Goal: Task Accomplishment & Management: Manage account settings

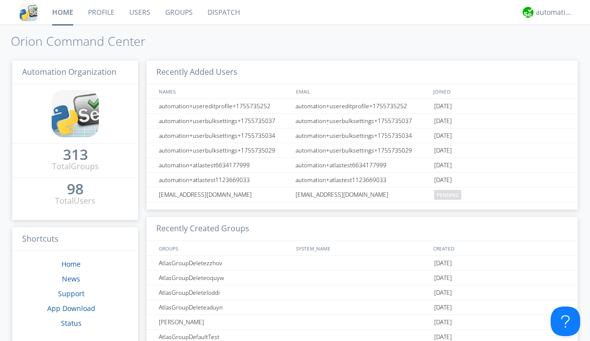
click at [139, 12] on link "Users" at bounding box center [140, 12] width 36 height 25
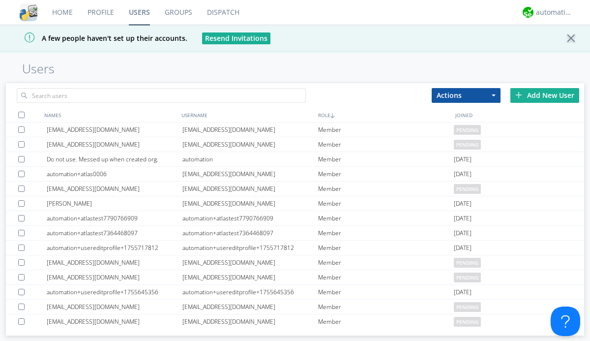
click at [545, 95] on div "Add New User" at bounding box center [545, 95] width 69 height 15
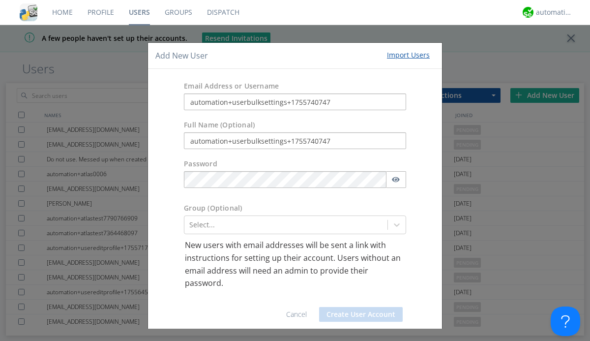
type input "automation+userbulksettings+1755740747"
click at [357, 314] on button "Create User Account" at bounding box center [361, 314] width 84 height 15
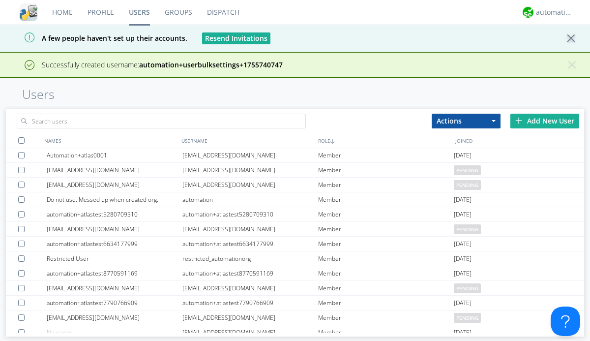
click at [545, 121] on div "Add New User" at bounding box center [545, 121] width 69 height 15
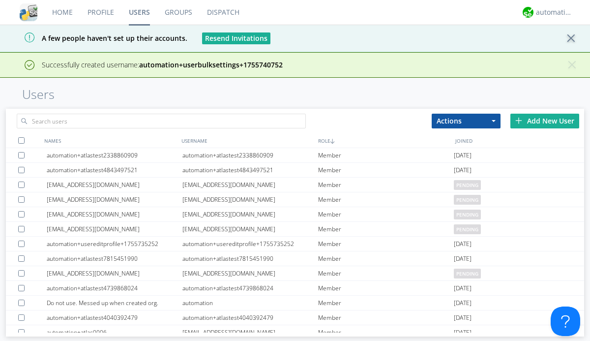
click at [545, 121] on div "Add New User" at bounding box center [545, 121] width 69 height 15
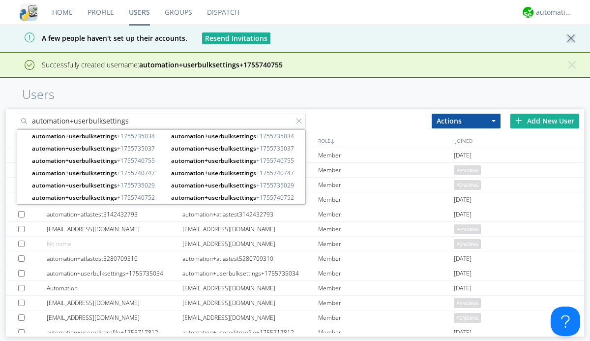
type input "automation+userbulksettings"
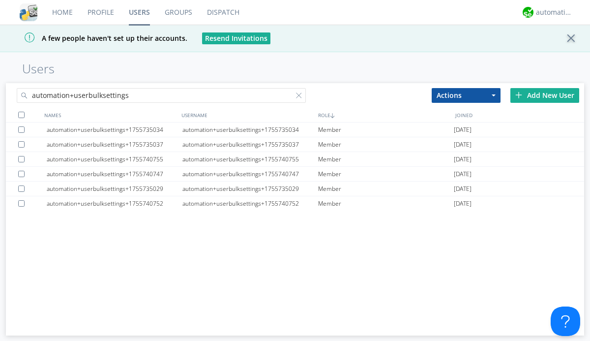
click at [21, 115] on div at bounding box center [21, 115] width 6 height 6
click at [466, 95] on button "Actions" at bounding box center [466, 95] width 69 height 15
click at [0, 0] on link "Edit Settings" at bounding box center [0, 0] width 0 height 0
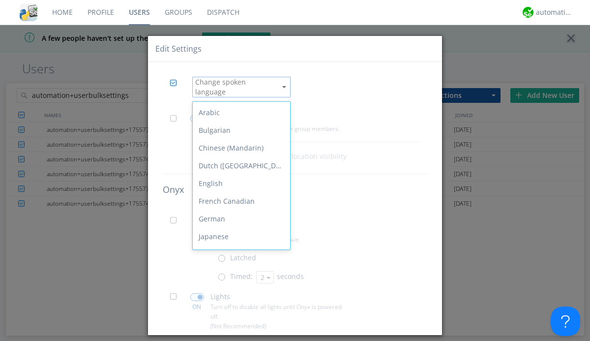
click at [176, 115] on span at bounding box center [176, 121] width 12 height 12
click at [0, 0] on input "checkbox" at bounding box center [0, 0] width 0 height 0
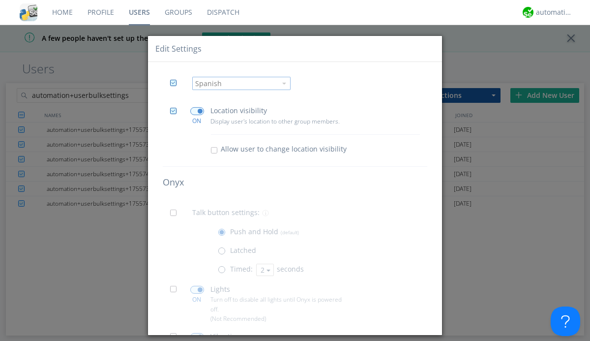
click at [197, 111] on span at bounding box center [197, 111] width 14 height 8
click at [0, 0] on input "checkbox" at bounding box center [0, 0] width 0 height 0
click at [176, 216] on span at bounding box center [176, 216] width 12 height 12
click at [0, 0] on input "checkbox" at bounding box center [0, 0] width 0 height 0
click at [223, 272] on span at bounding box center [224, 272] width 12 height 12
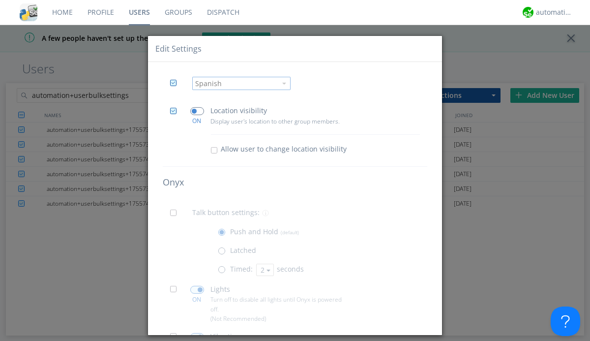
click at [0, 0] on input "radio" at bounding box center [0, 0] width 0 height 0
click at [264, 270] on button "2" at bounding box center [265, 270] width 18 height 12
click at [0, 0] on link "3" at bounding box center [0, 0] width 0 height 0
click at [176, 292] on span at bounding box center [176, 292] width 12 height 12
click at [0, 0] on input "checkbox" at bounding box center [0, 0] width 0 height 0
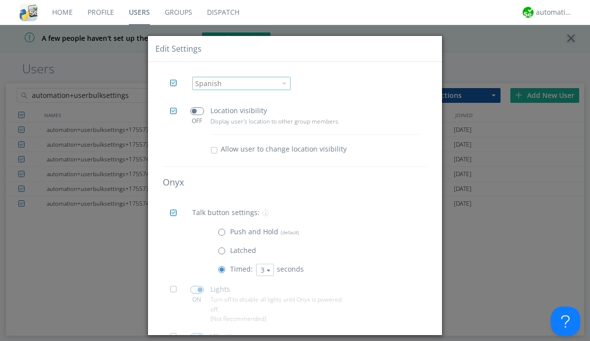
click at [197, 290] on span at bounding box center [197, 290] width 14 height 8
click at [0, 0] on input "checkbox" at bounding box center [0, 0] width 0 height 0
click at [176, 333] on span at bounding box center [176, 339] width 12 height 12
click at [0, 0] on input "checkbox" at bounding box center [0, 0] width 0 height 0
click at [197, 333] on span at bounding box center [197, 337] width 14 height 8
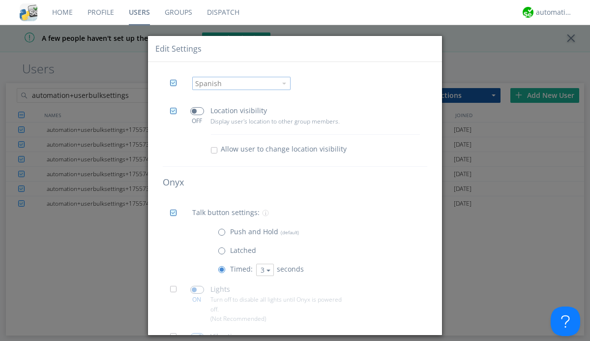
click at [0, 0] on input "checkbox" at bounding box center [0, 0] width 0 height 0
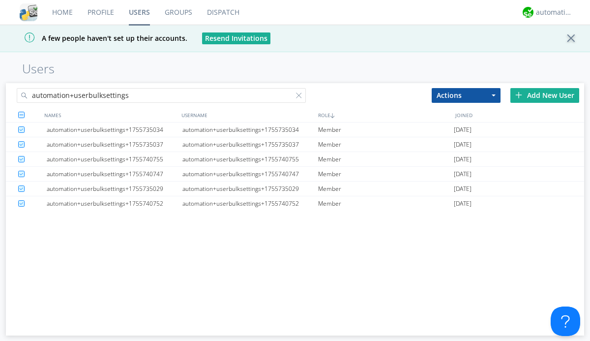
click at [139, 12] on link "Users" at bounding box center [139, 12] width 36 height 25
click at [301, 97] on div at bounding box center [301, 97] width 10 height 10
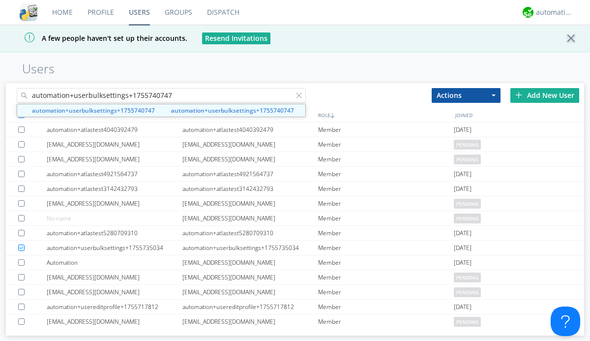
type input "automation+userbulksettings+1755740747"
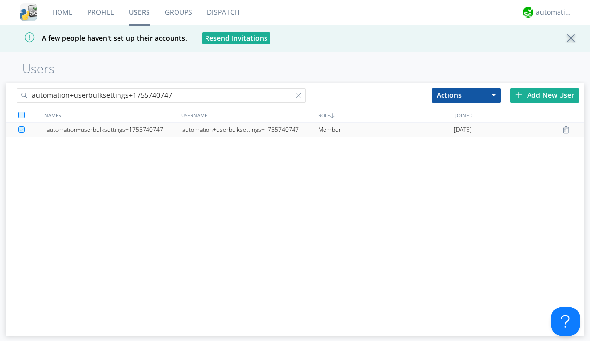
click at [250, 129] on div "automation+userbulksettings+1755740747" at bounding box center [250, 129] width 136 height 15
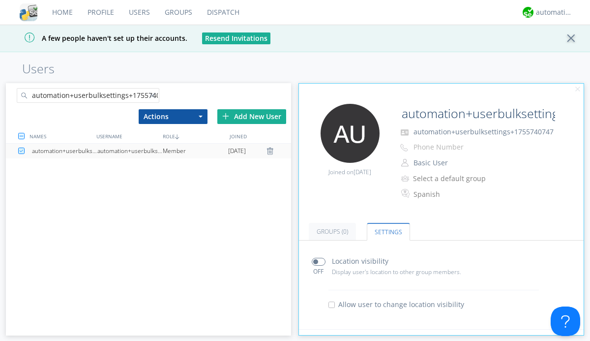
scroll to position [193, 0]
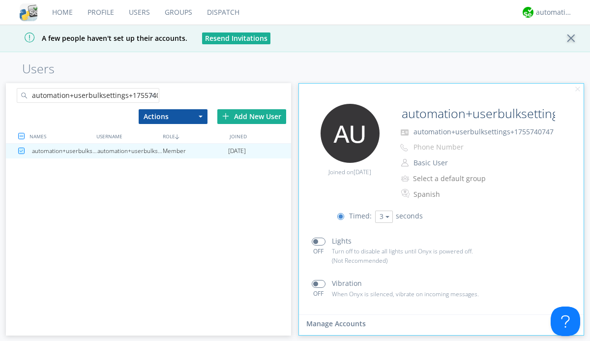
click at [154, 97] on div at bounding box center [155, 97] width 10 height 10
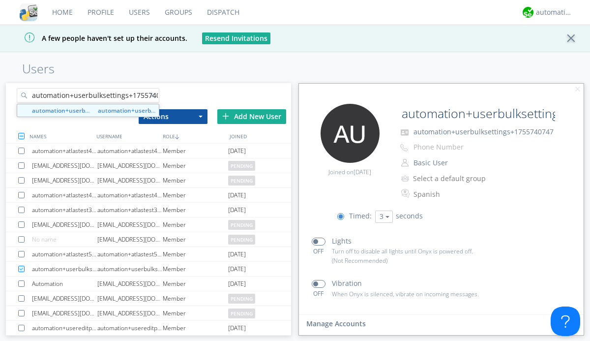
scroll to position [0, 12]
type input "automation+userbulksettings+1755740752"
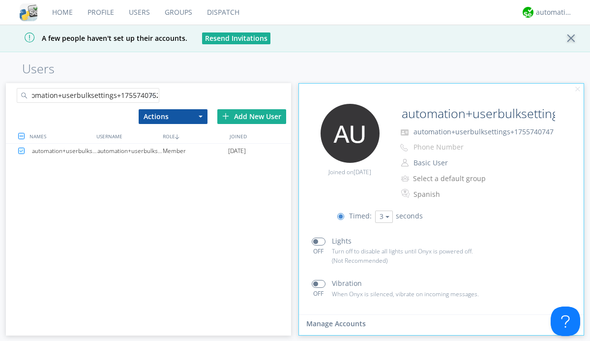
click at [130, 151] on div "automation+userbulksettings+1755740752" at bounding box center [129, 151] width 65 height 15
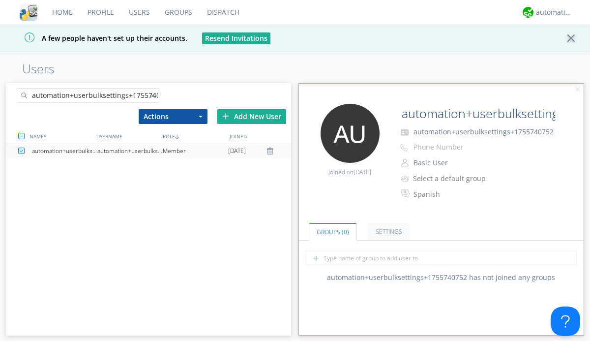
click at [388, 232] on link "Settings" at bounding box center [389, 231] width 42 height 17
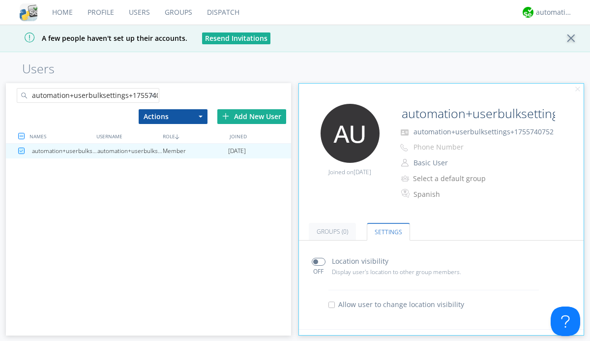
scroll to position [193, 0]
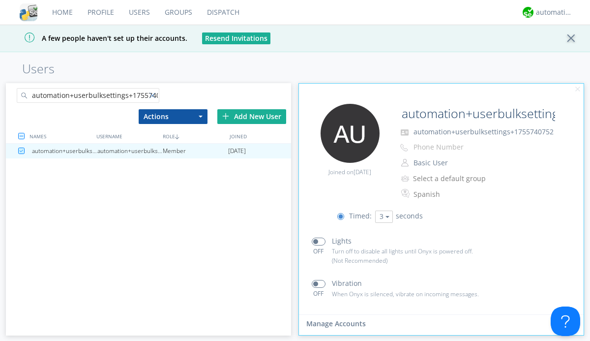
click at [154, 97] on div at bounding box center [155, 97] width 10 height 10
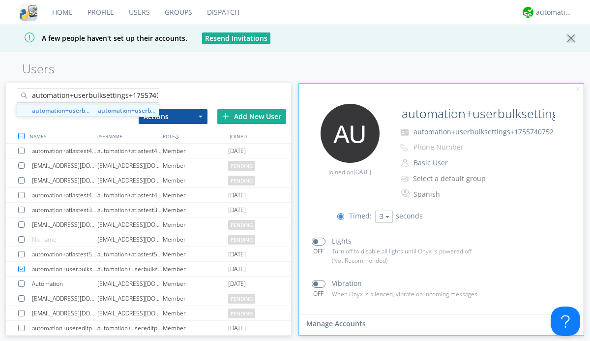
scroll to position [0, 12]
type input "automation+userbulksettings+1755740755"
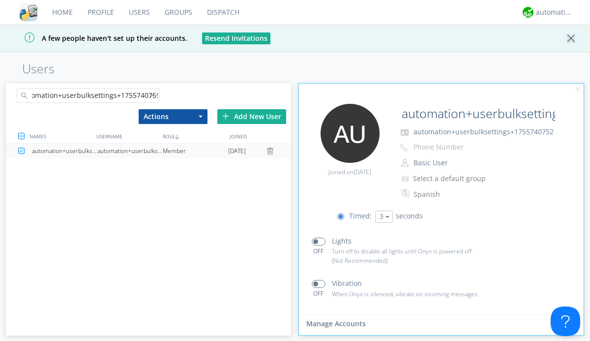
click at [130, 151] on div "automation+userbulksettings+1755740755" at bounding box center [129, 151] width 65 height 15
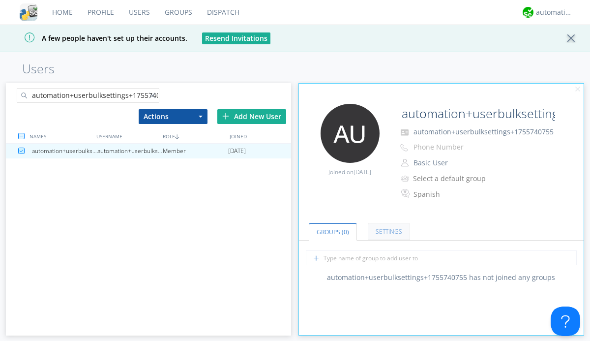
click at [388, 232] on link "Settings" at bounding box center [389, 231] width 42 height 17
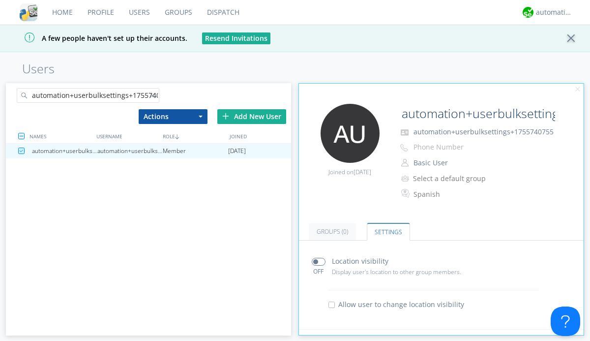
scroll to position [193, 0]
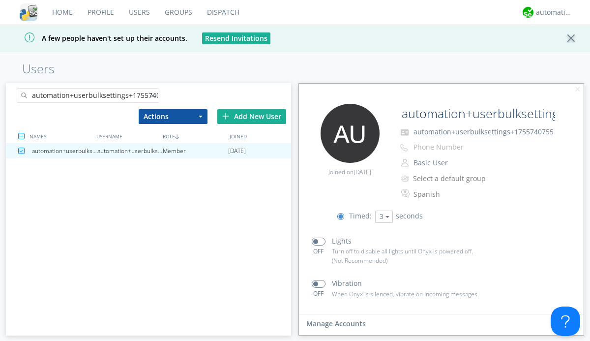
click at [139, 12] on link "Users" at bounding box center [139, 12] width 36 height 25
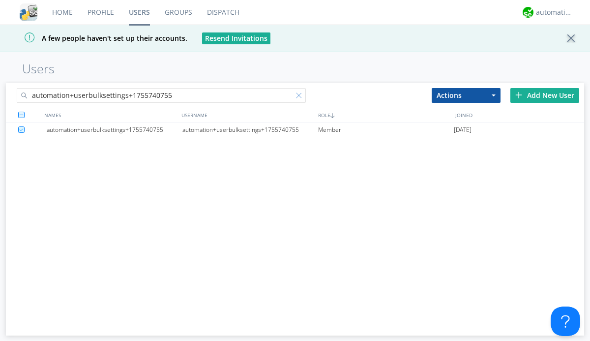
click at [301, 97] on div at bounding box center [301, 97] width 10 height 10
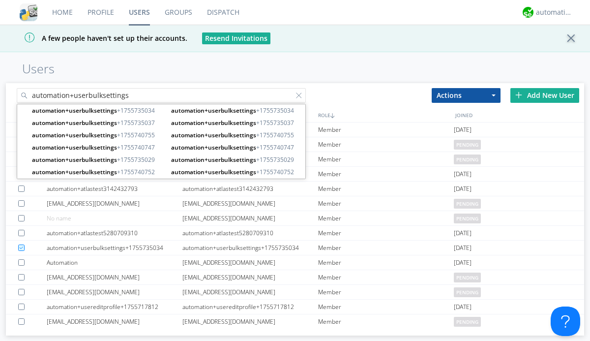
type input "automation+userbulksettings"
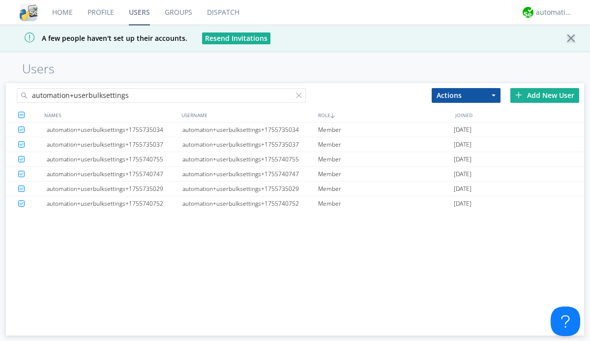
click at [466, 95] on button "Actions" at bounding box center [466, 95] width 69 height 15
click at [0, 0] on link "Delete User" at bounding box center [0, 0] width 0 height 0
